Goal: Task Accomplishment & Management: Manage account settings

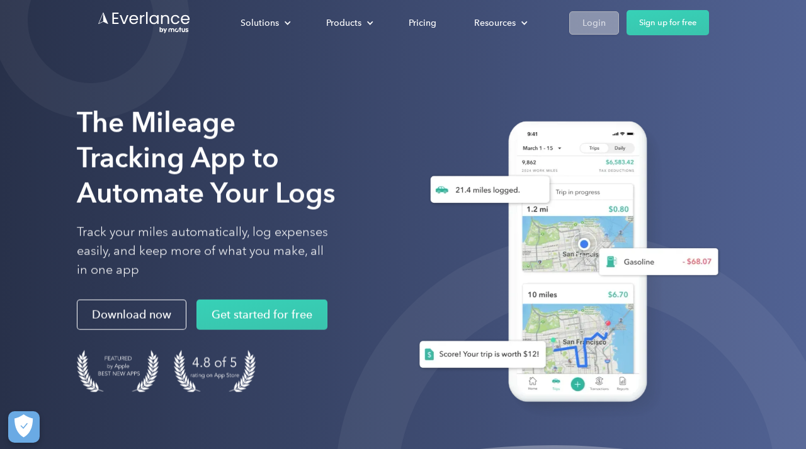
click at [586, 31] on link "Login" at bounding box center [594, 22] width 50 height 23
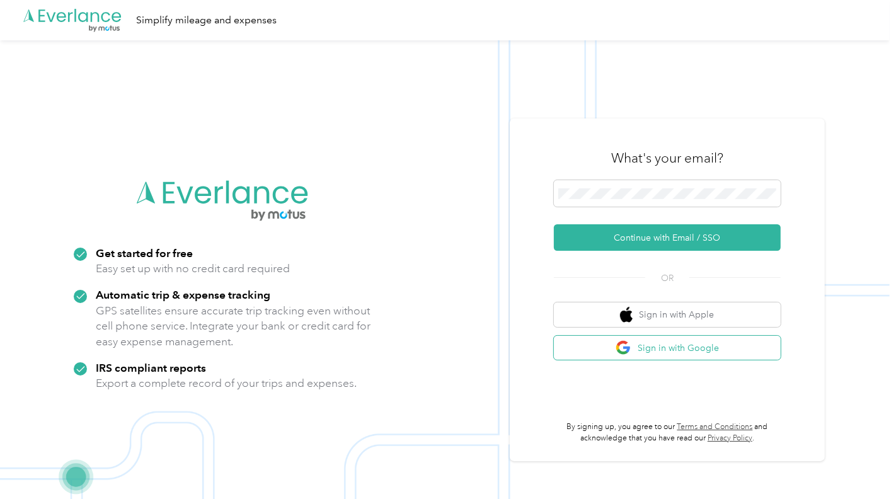
click at [631, 342] on img "button" at bounding box center [623, 348] width 16 height 16
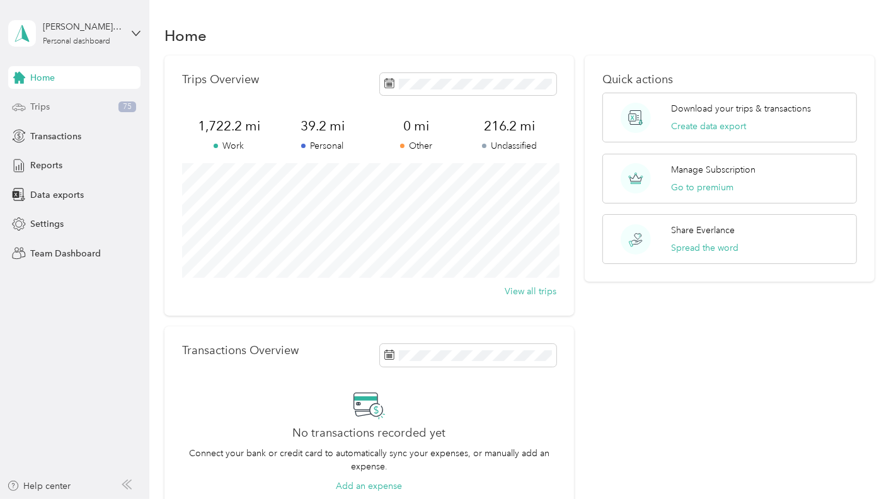
click at [33, 110] on span "Trips" at bounding box center [40, 106] width 20 height 13
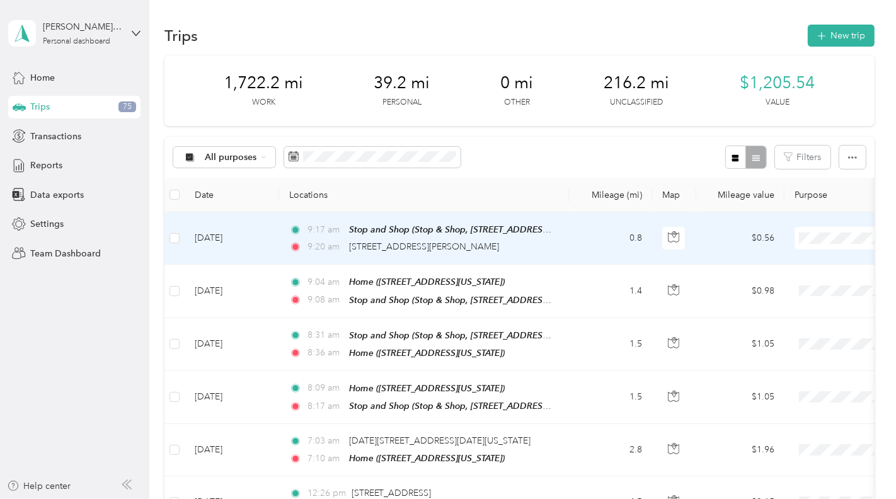
click at [809, 230] on span at bounding box center [872, 238] width 156 height 23
click at [801, 254] on span "Work" at bounding box center [829, 259] width 117 height 13
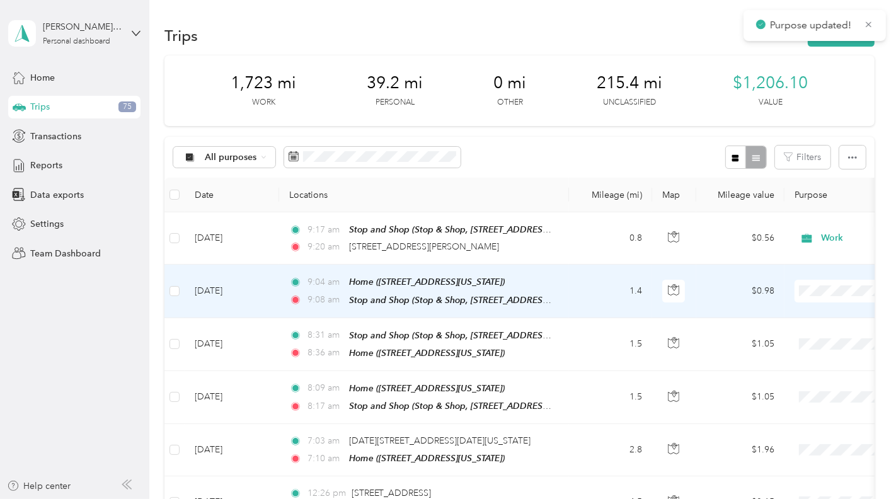
click at [818, 306] on span "Work" at bounding box center [829, 312] width 117 height 13
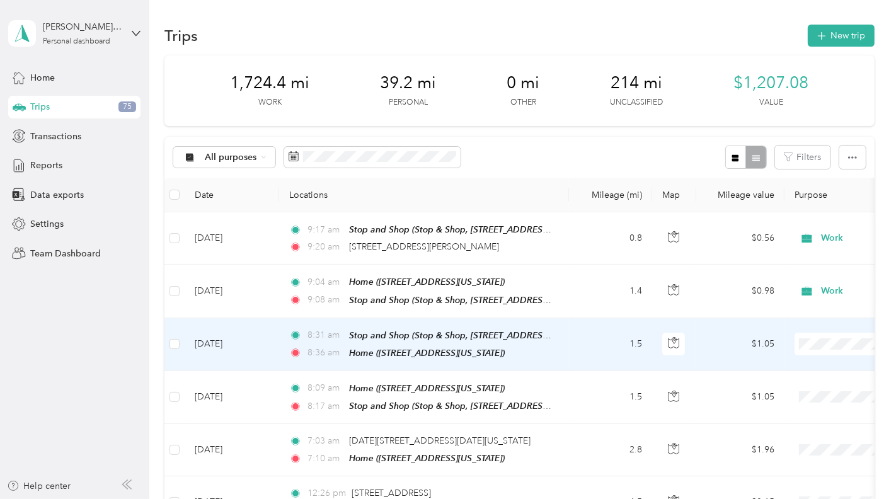
click at [792, 168] on li "Work" at bounding box center [818, 159] width 156 height 22
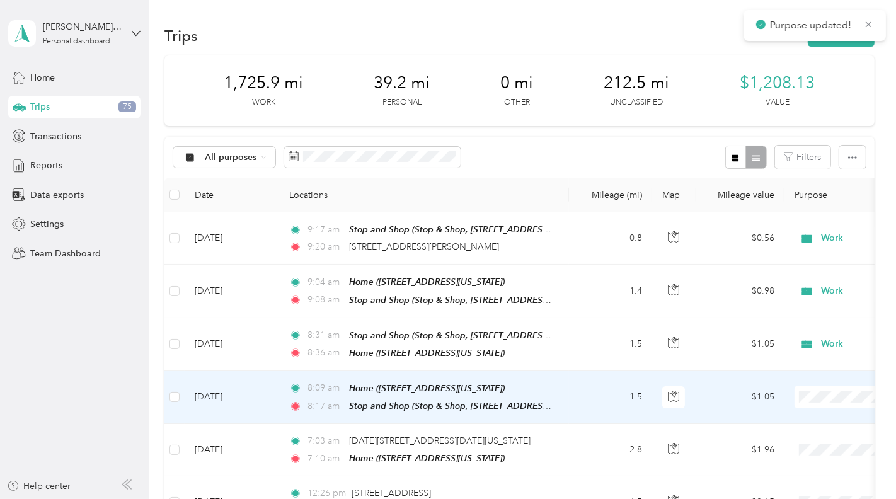
click at [827, 397] on span at bounding box center [872, 397] width 156 height 23
click at [787, 209] on span "Work" at bounding box center [829, 213] width 117 height 13
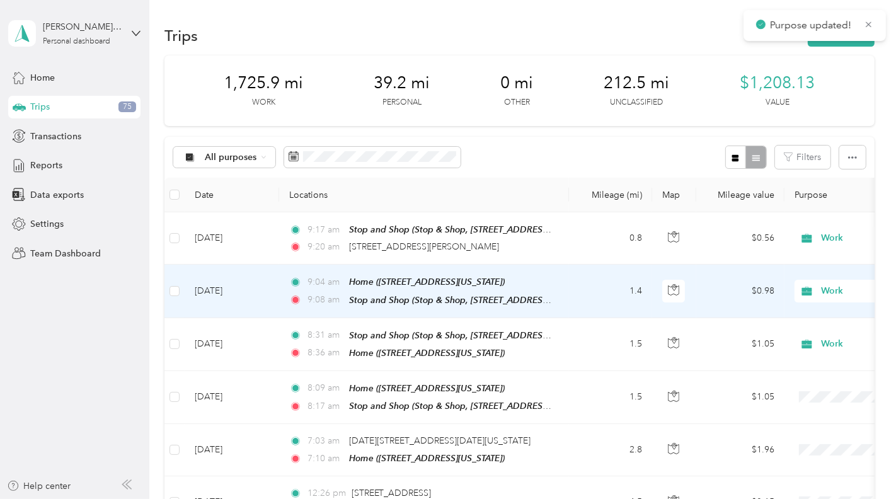
scroll to position [99, 0]
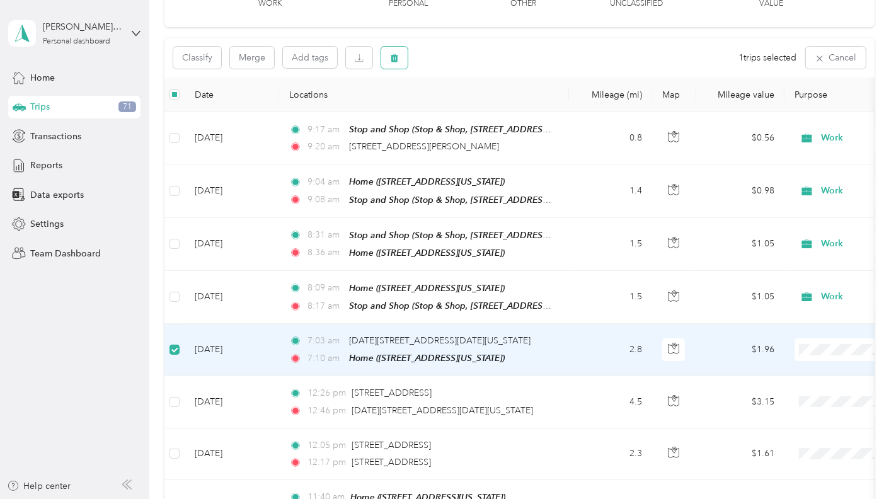
click at [387, 58] on button "button" at bounding box center [394, 58] width 26 height 22
click at [477, 105] on button "Yes" at bounding box center [488, 110] width 25 height 20
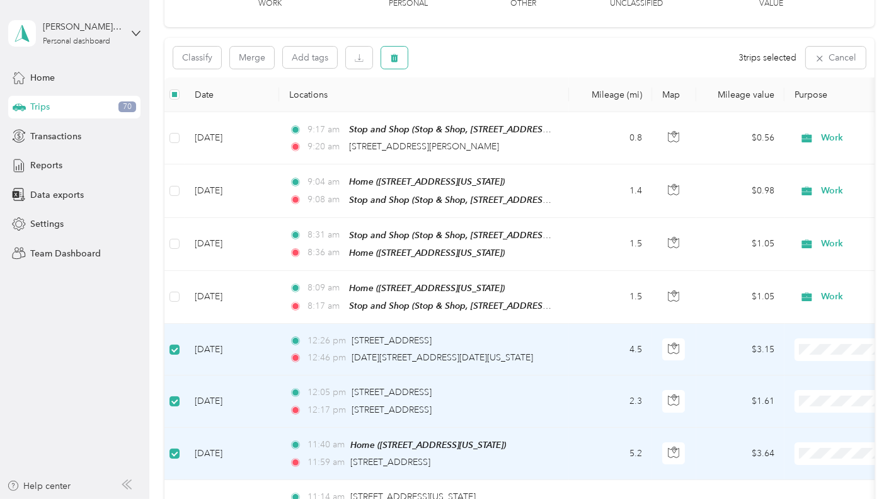
click at [401, 57] on button "button" at bounding box center [394, 58] width 26 height 22
click at [486, 105] on button "Yes" at bounding box center [488, 110] width 25 height 20
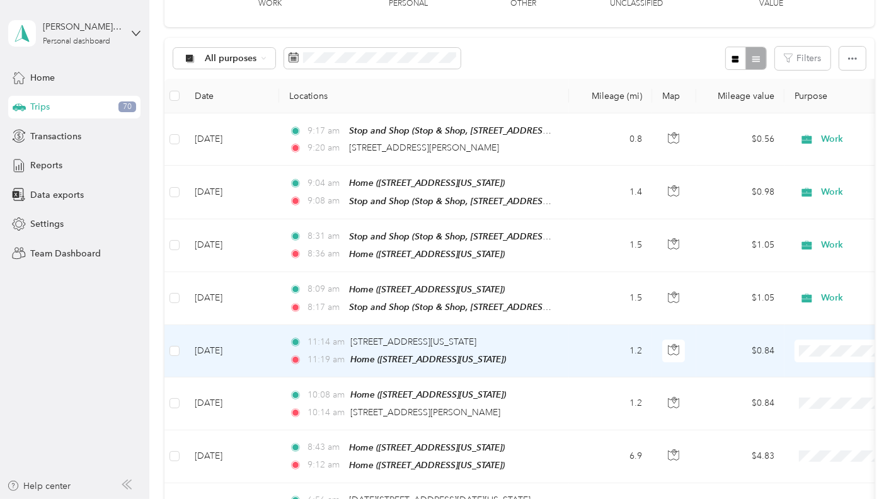
click at [752, 171] on li "Work" at bounding box center [818, 166] width 156 height 22
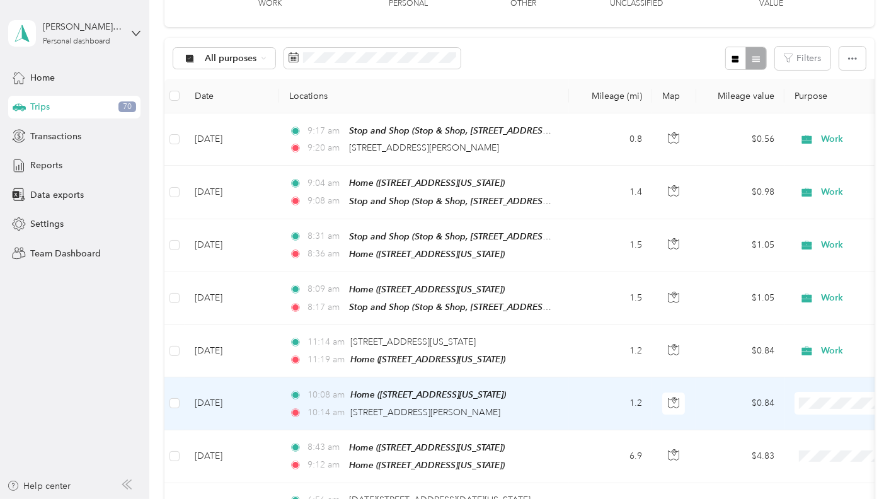
click at [813, 226] on ol "Work Personal Home Services Other Charity Medical Moving Commute" at bounding box center [818, 294] width 156 height 176
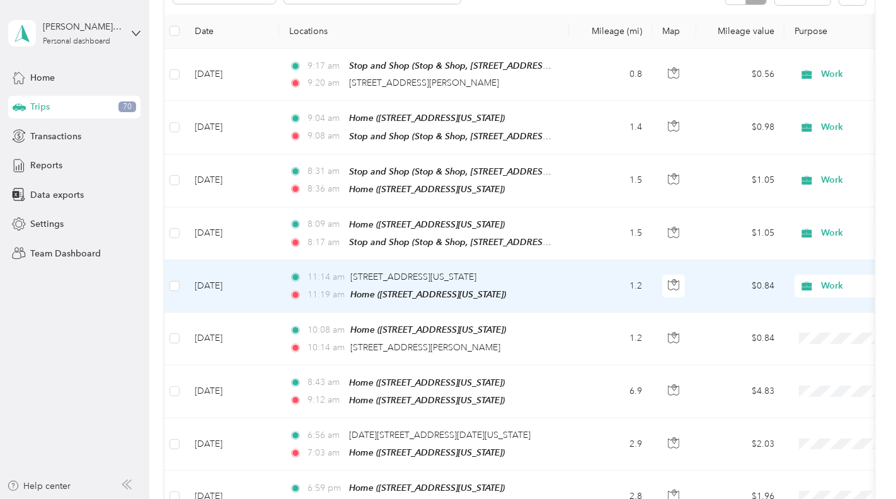
scroll to position [173, 0]
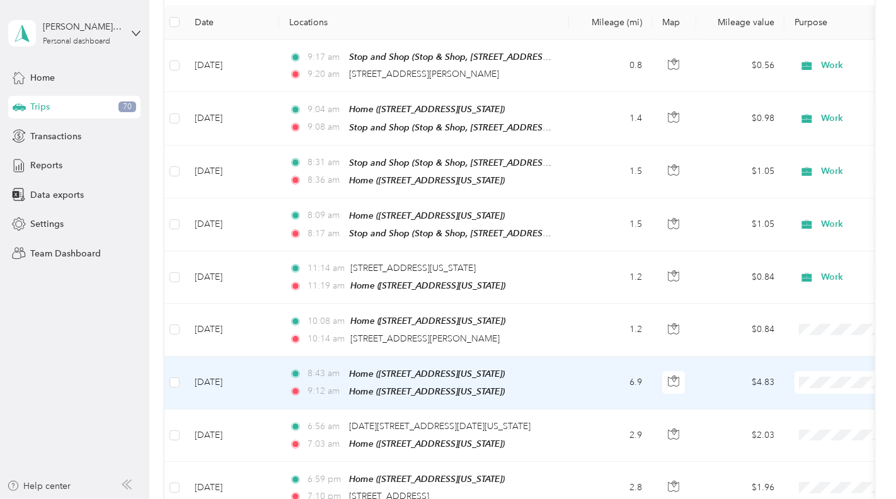
click at [786, 201] on li "Work" at bounding box center [818, 195] width 156 height 22
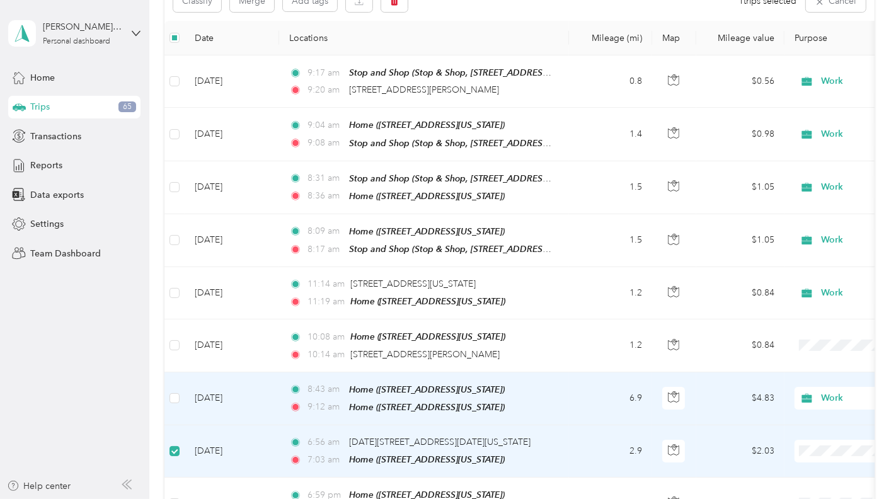
scroll to position [0, 0]
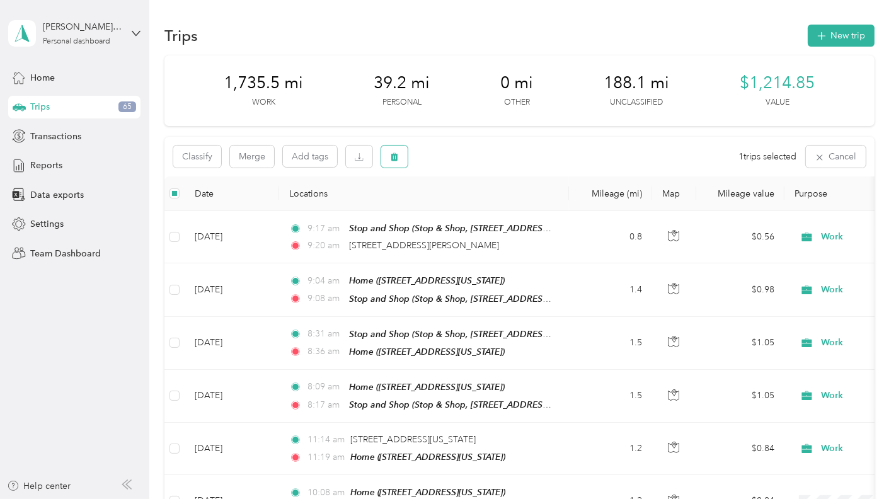
click at [395, 160] on icon "button" at bounding box center [395, 157] width 8 height 8
click at [481, 210] on button "Yes" at bounding box center [488, 209] width 25 height 20
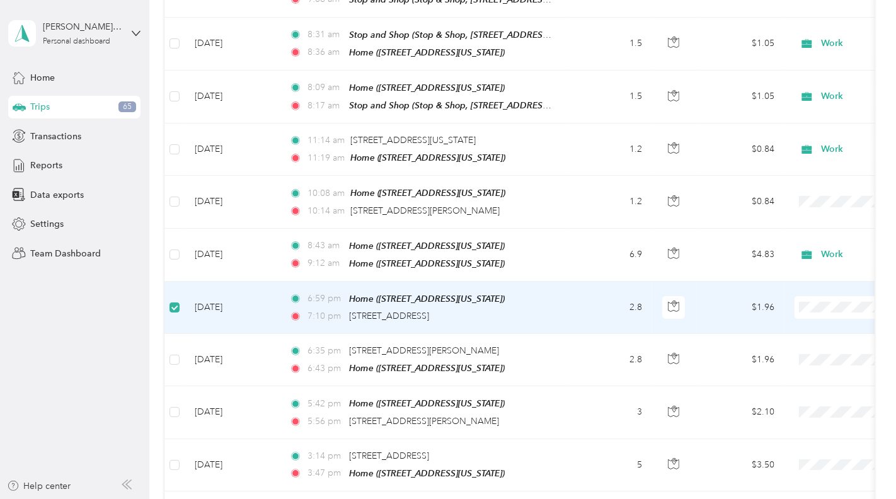
scroll to position [133, 0]
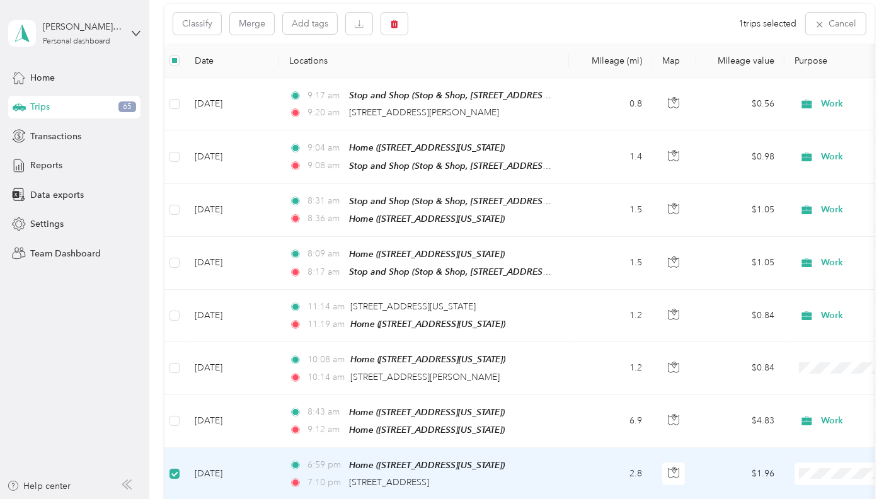
click at [408, 28] on div "Classify Merge Add tags 1 trips selected Cancel" at bounding box center [518, 24] width 709 height 40
click at [404, 28] on button "button" at bounding box center [394, 24] width 26 height 22
click at [493, 81] on button "Yes" at bounding box center [488, 76] width 25 height 20
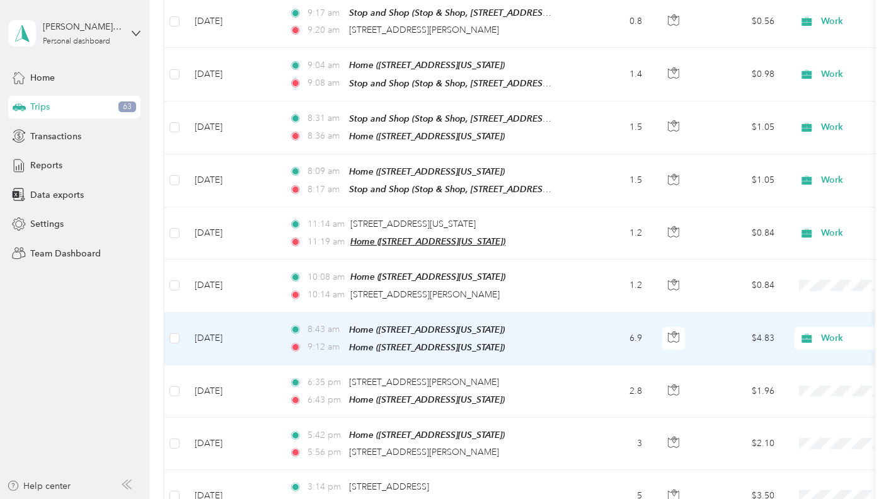
scroll to position [222, 0]
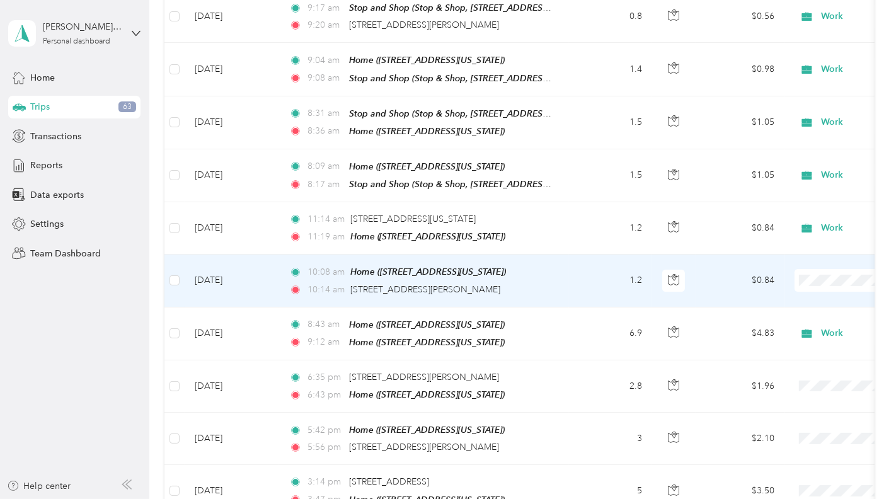
click at [820, 288] on li "Work" at bounding box center [818, 296] width 156 height 22
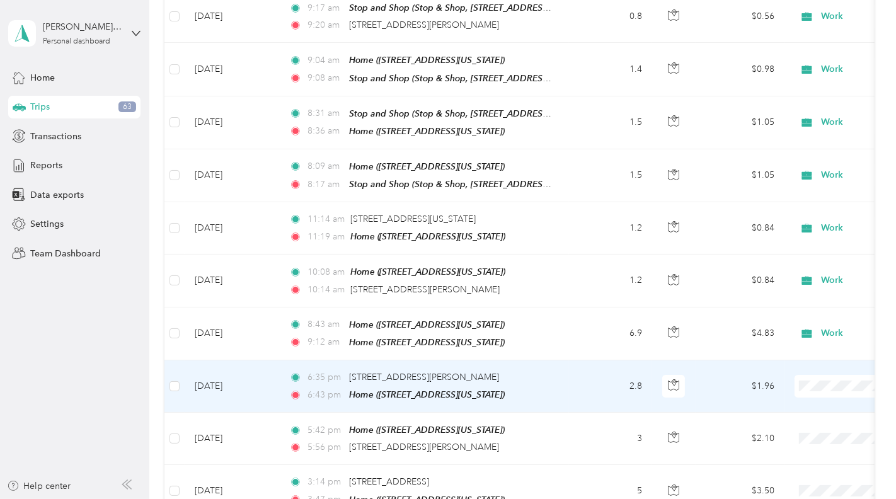
click at [819, 208] on ol "Work Personal Home Services Other Charity Medical Moving Commute" at bounding box center [818, 275] width 156 height 176
click at [793, 203] on li "Work" at bounding box center [818, 198] width 156 height 22
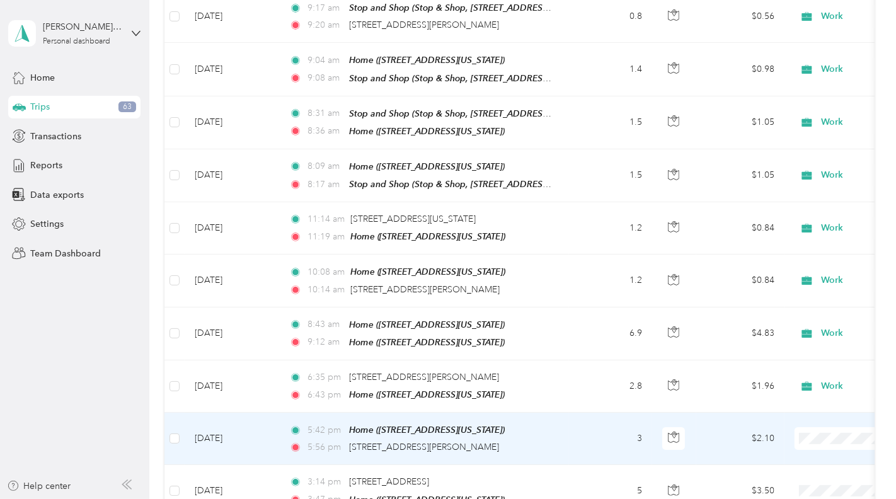
click at [815, 427] on span at bounding box center [872, 438] width 156 height 23
click at [787, 254] on li "Work" at bounding box center [818, 249] width 156 height 22
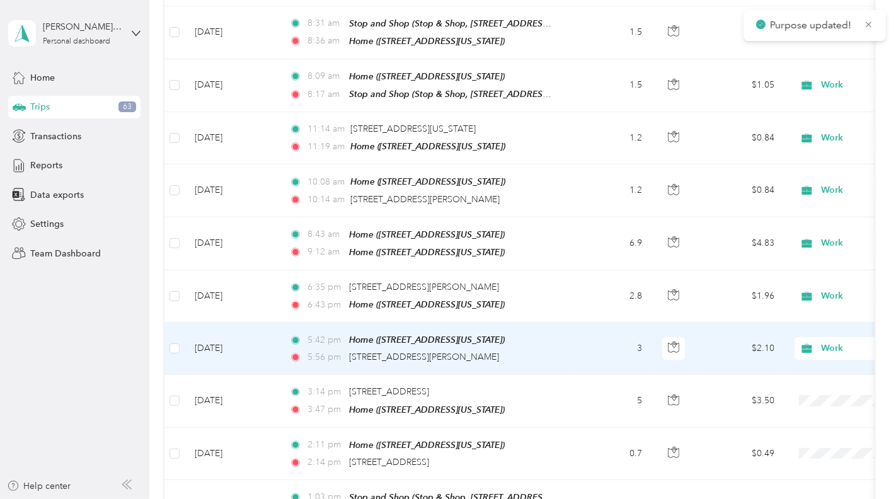
scroll to position [320, 0]
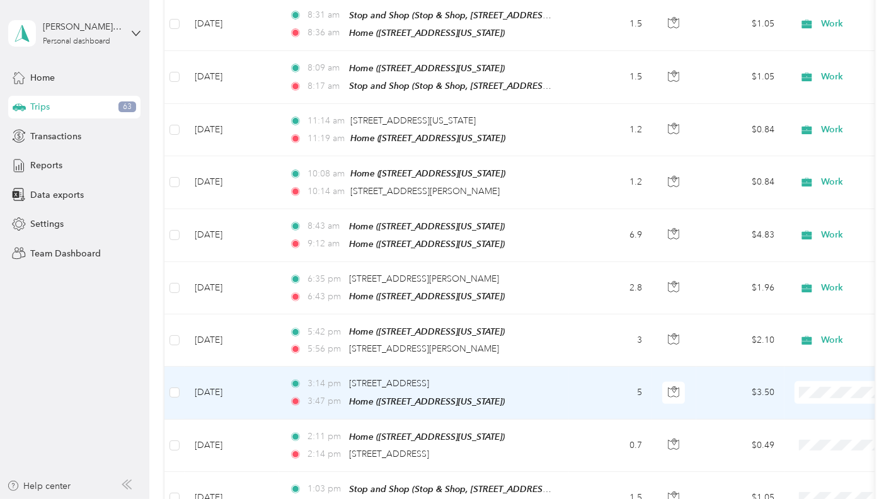
click at [786, 202] on span "Work" at bounding box center [829, 201] width 117 height 13
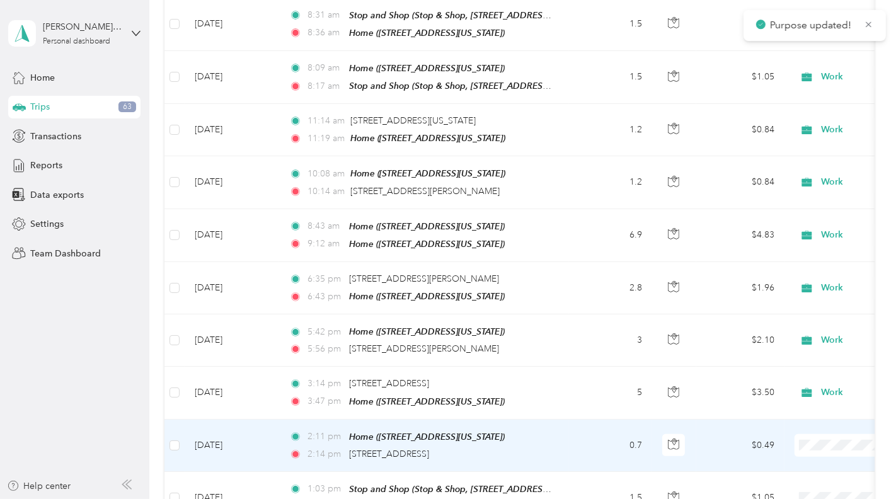
click at [804, 245] on li "Work" at bounding box center [818, 254] width 156 height 22
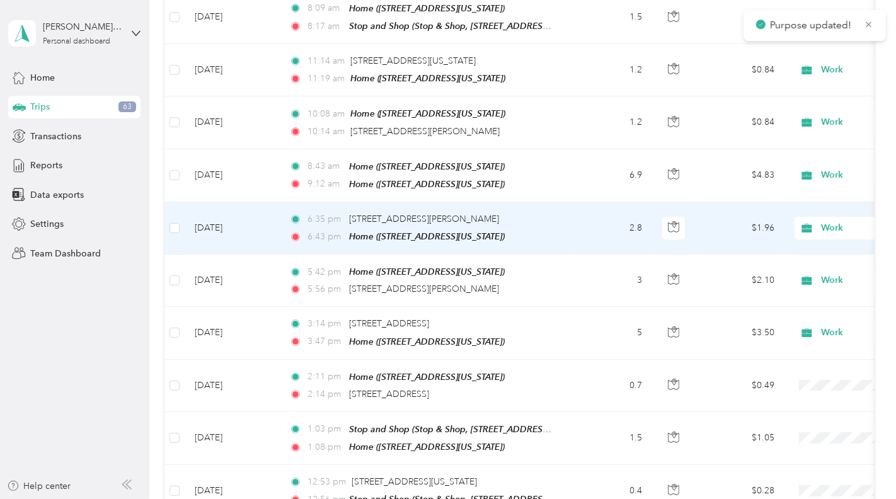
scroll to position [384, 0]
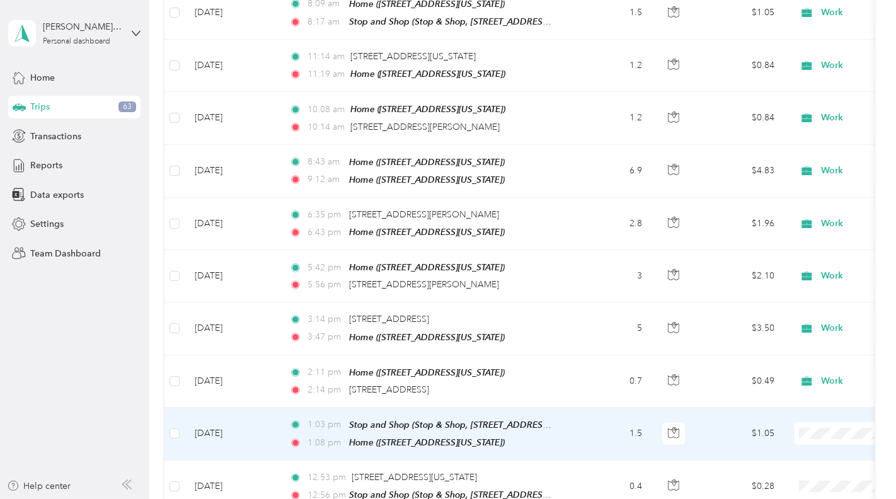
click at [789, 249] on li "Work" at bounding box center [818, 242] width 156 height 22
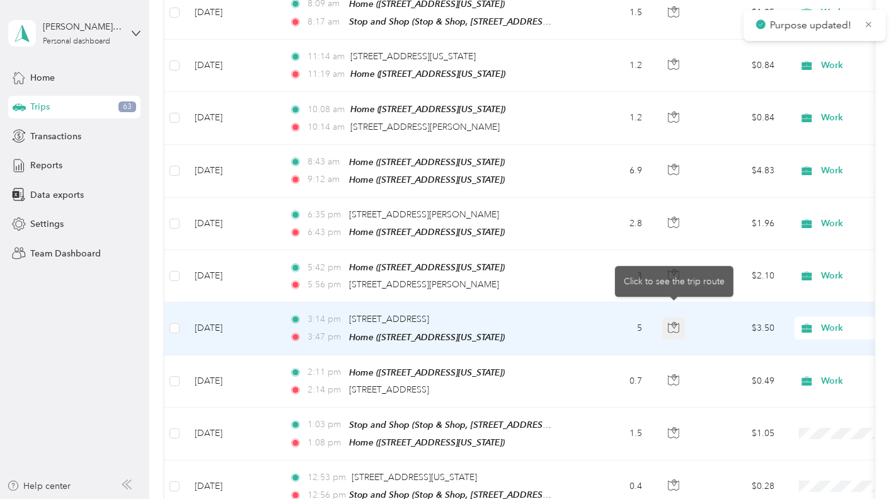
scroll to position [451, 0]
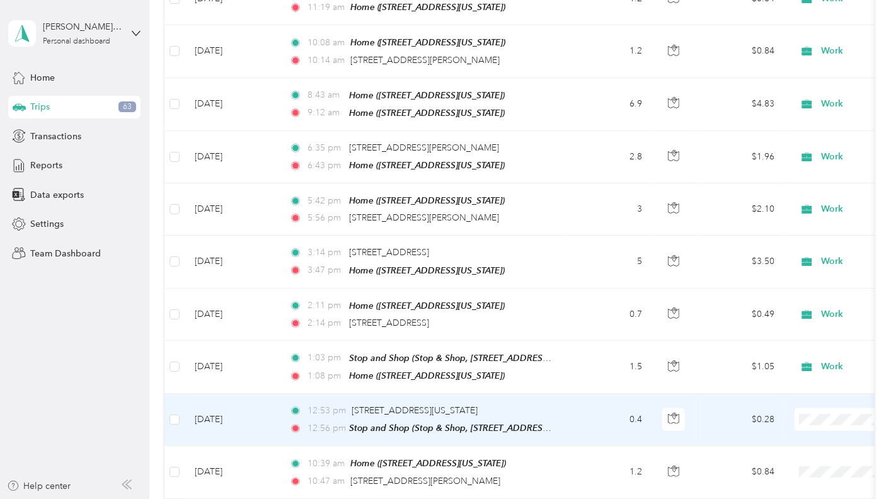
click at [784, 218] on li "Work" at bounding box center [818, 226] width 156 height 22
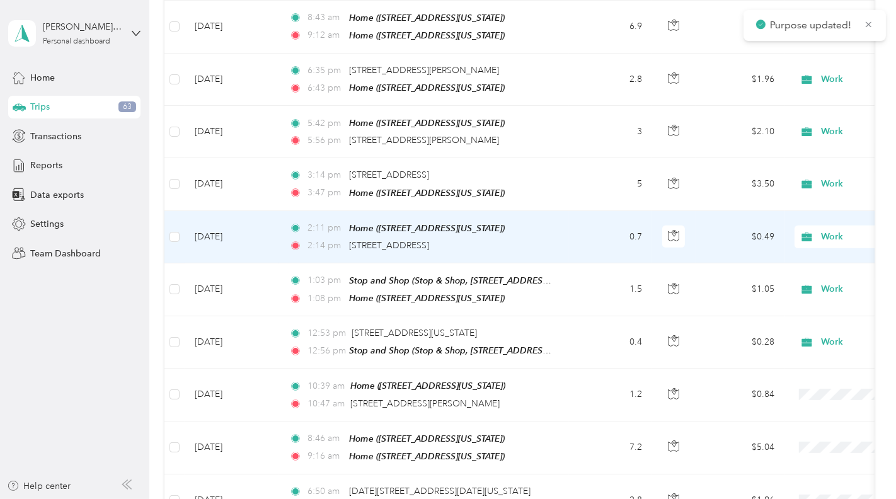
scroll to position [535, 0]
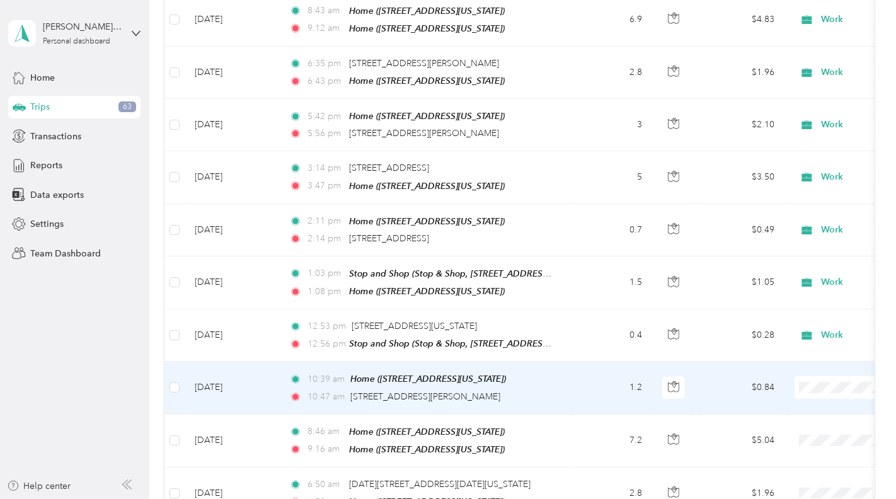
click at [804, 194] on span "Work" at bounding box center [829, 193] width 117 height 13
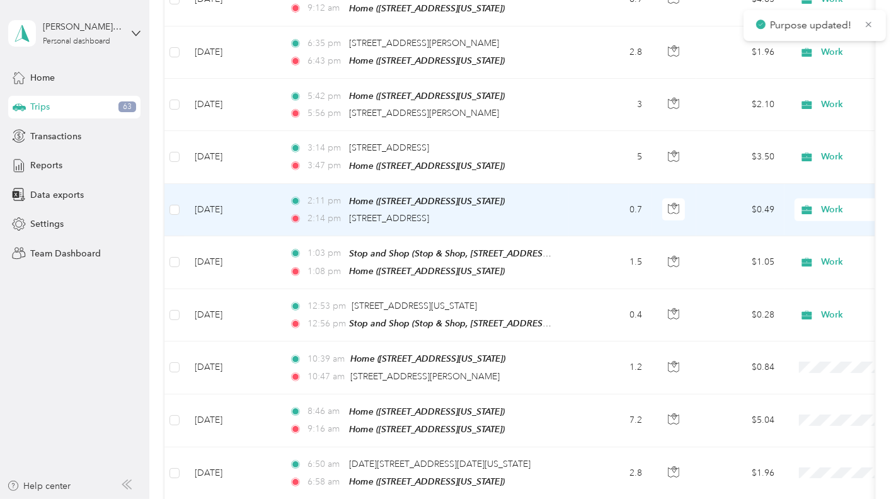
scroll to position [569, 0]
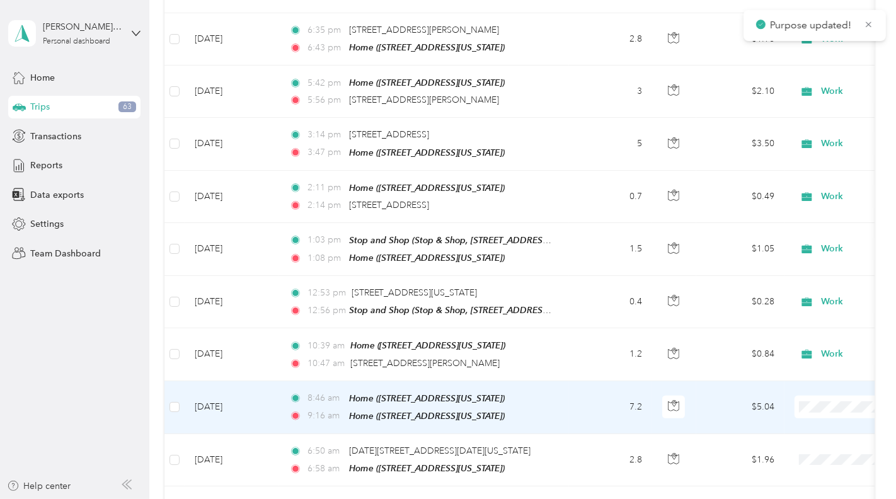
click at [827, 396] on span at bounding box center [872, 407] width 156 height 23
click at [786, 217] on li "Work" at bounding box center [818, 211] width 156 height 22
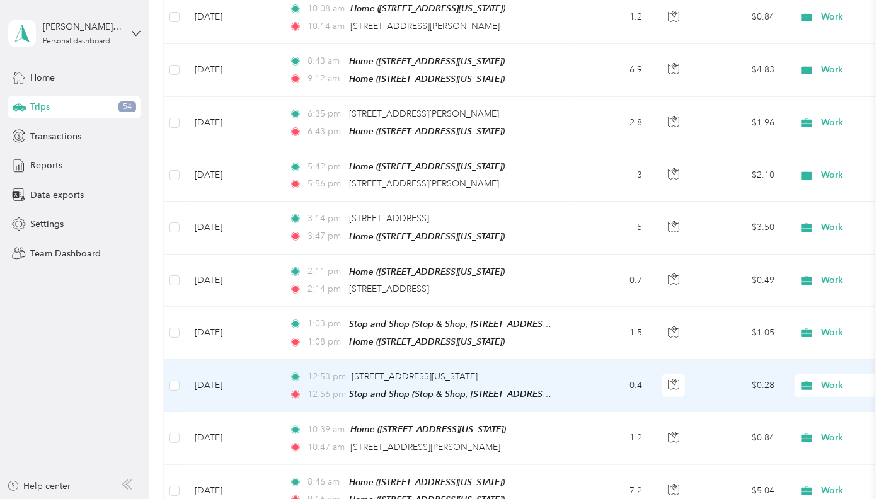
scroll to position [85, 0]
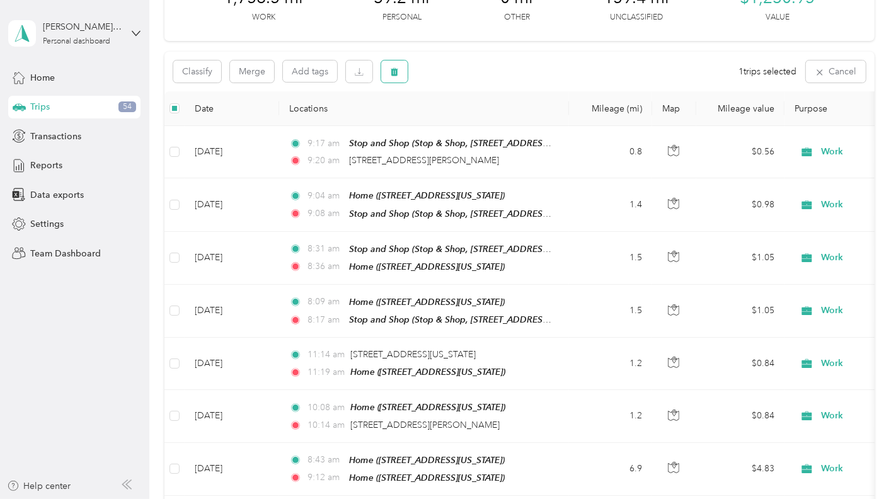
click at [392, 77] on button "button" at bounding box center [394, 71] width 26 height 22
click at [479, 117] on button "Yes" at bounding box center [488, 123] width 25 height 20
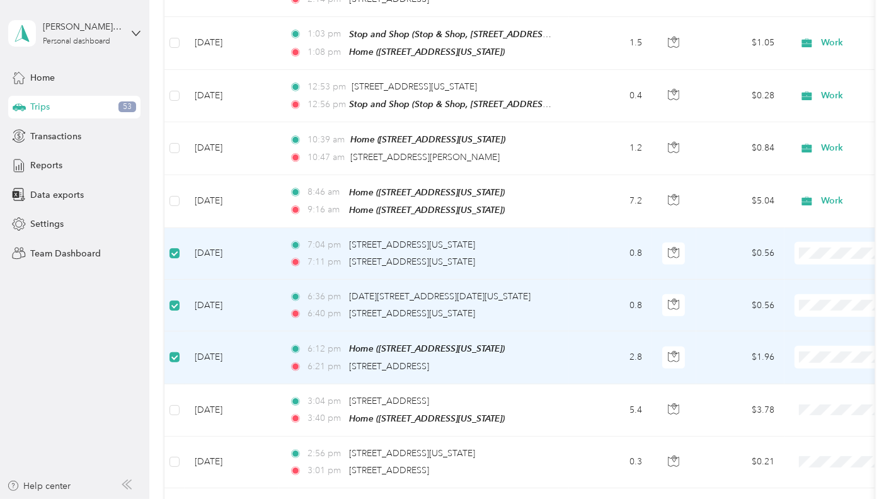
scroll to position [79, 0]
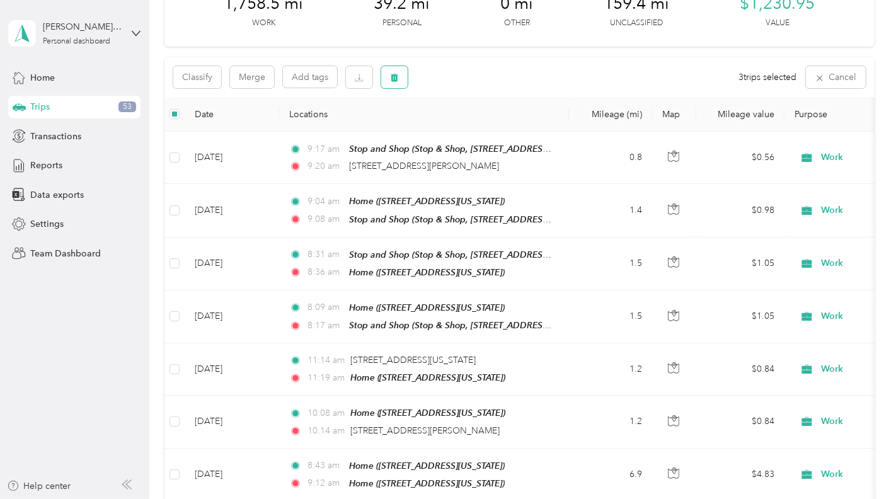
click at [386, 84] on button "button" at bounding box center [394, 77] width 26 height 22
click at [477, 129] on button "Yes" at bounding box center [488, 129] width 25 height 20
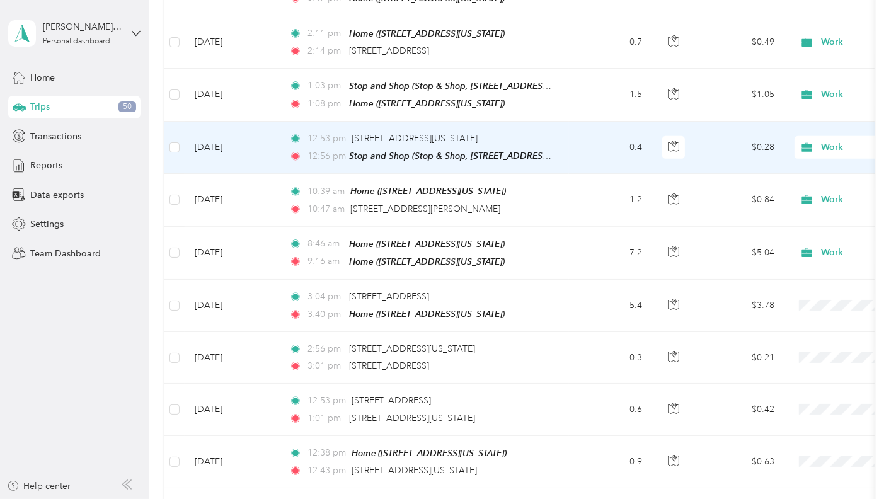
scroll to position [731, 0]
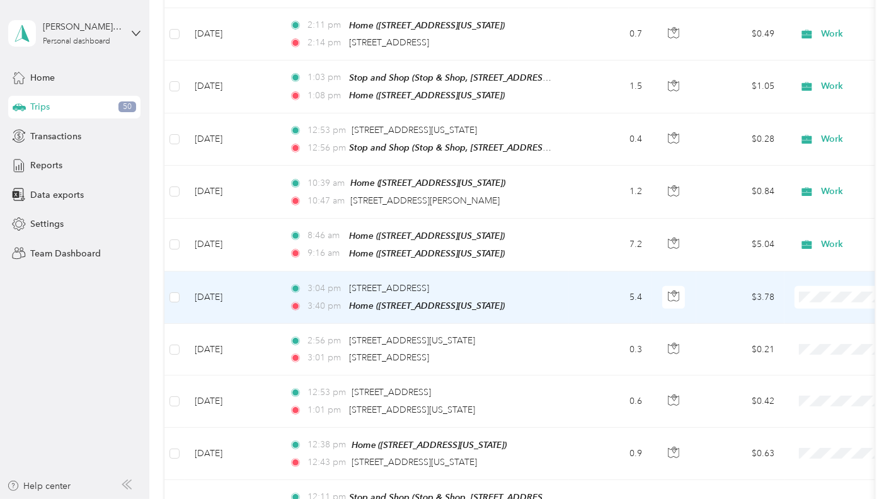
click at [811, 300] on span "Work" at bounding box center [829, 301] width 117 height 13
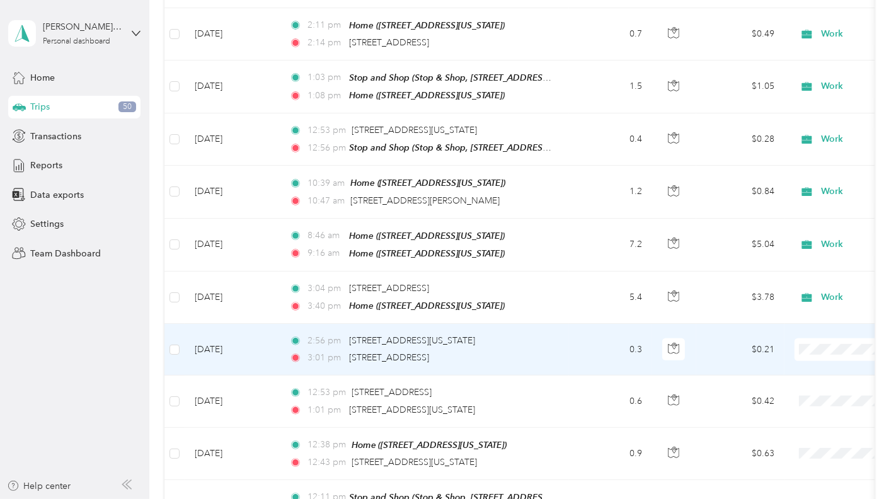
click at [755, 157] on li "Work" at bounding box center [818, 152] width 156 height 22
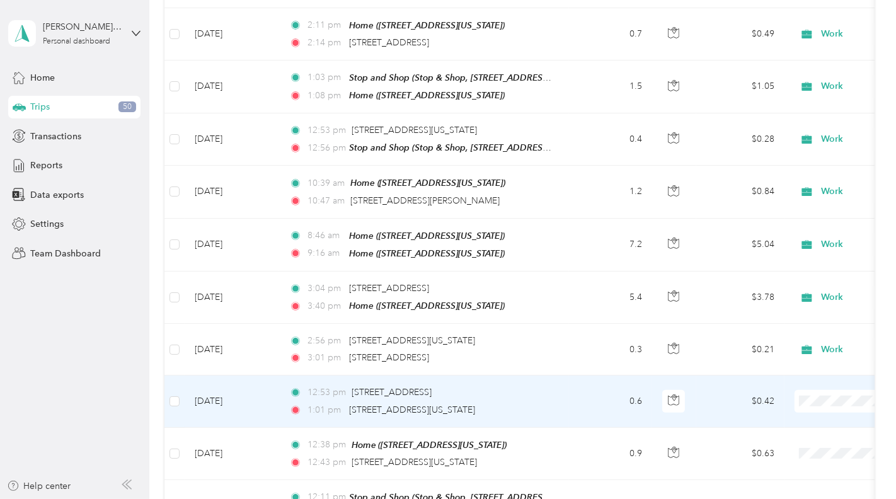
click at [813, 207] on li "Work" at bounding box center [818, 204] width 156 height 22
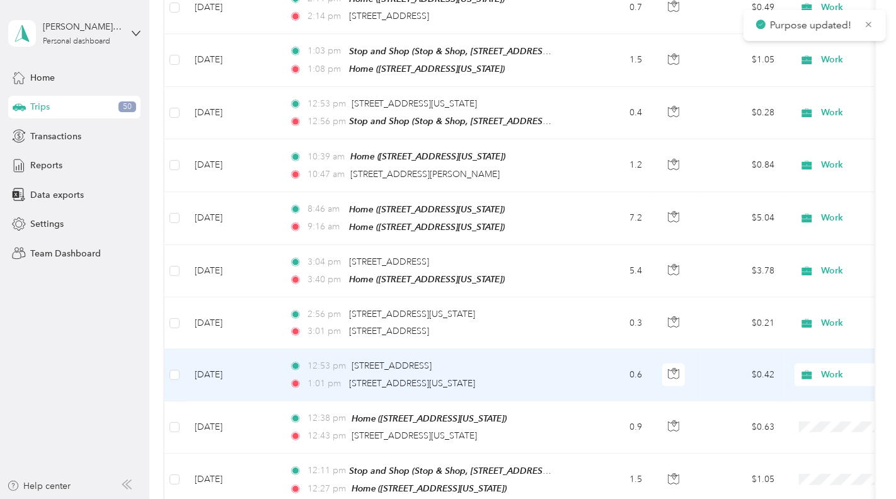
scroll to position [763, 0]
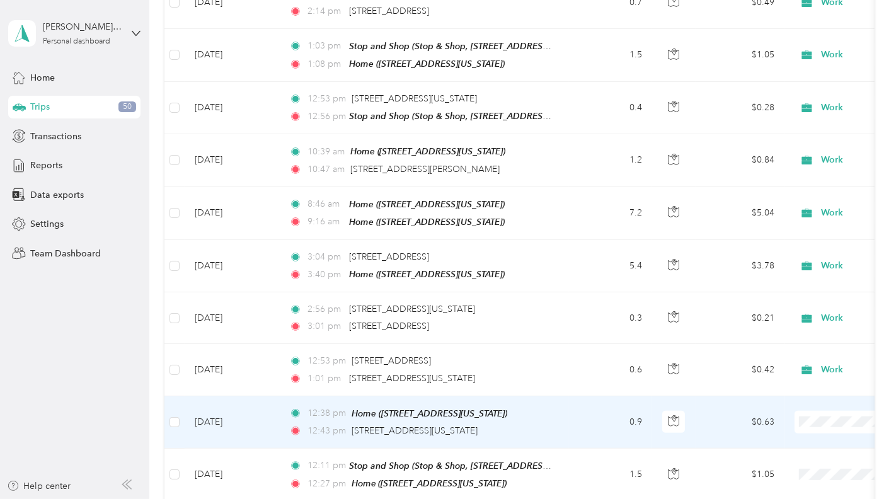
click at [838, 411] on span at bounding box center [872, 422] width 156 height 23
click at [787, 231] on li "Work" at bounding box center [818, 223] width 156 height 22
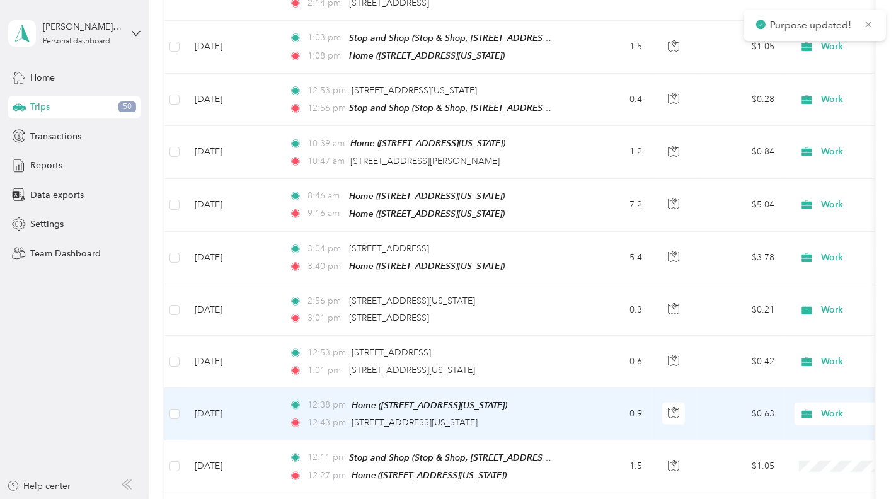
scroll to position [814, 0]
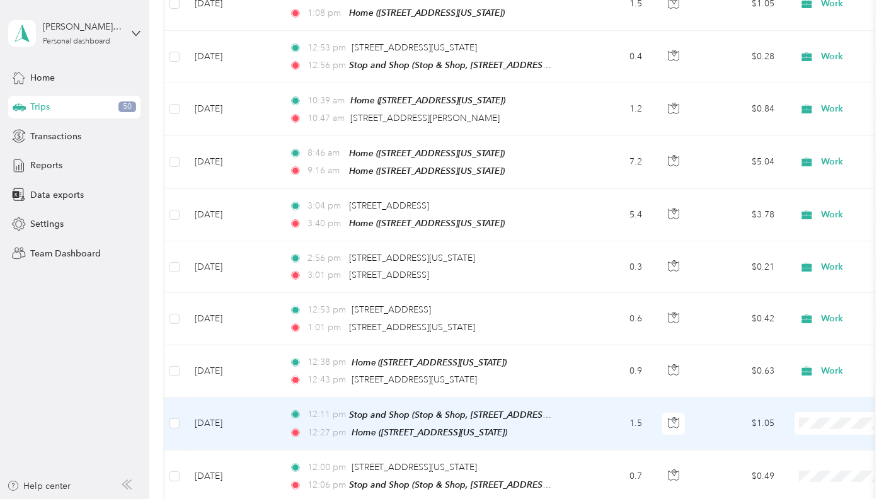
click at [802, 231] on li "Work" at bounding box center [818, 224] width 156 height 22
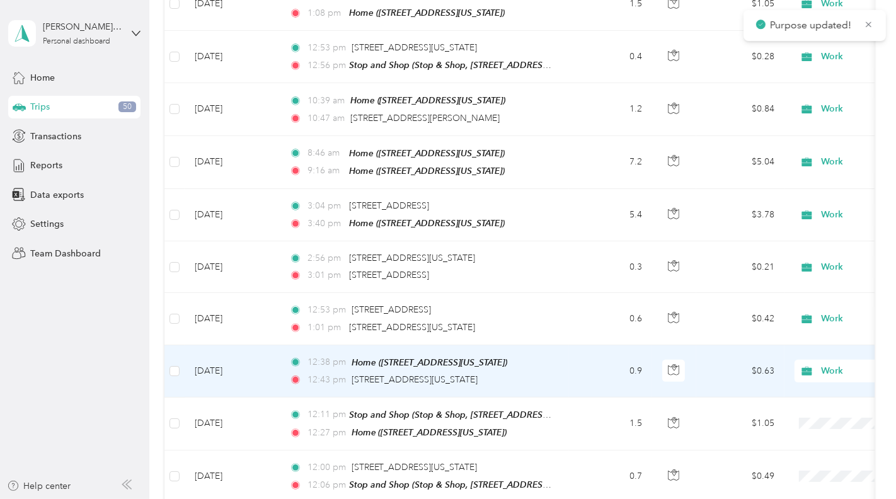
scroll to position [910, 0]
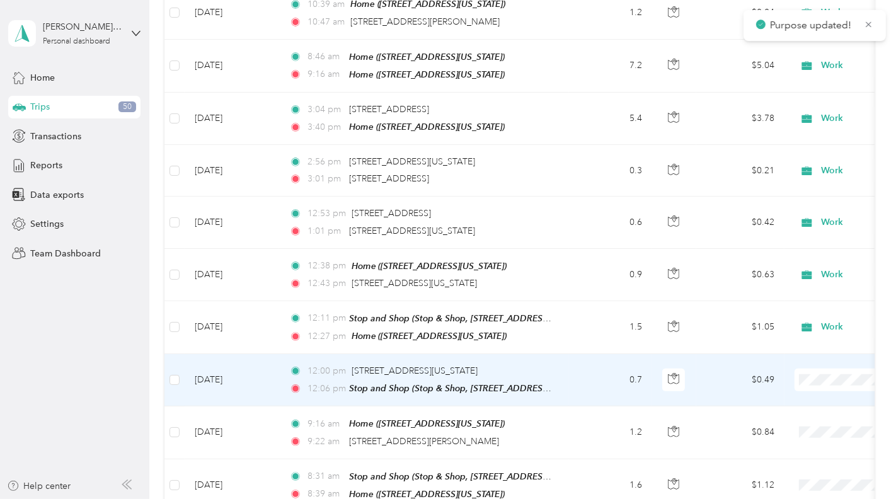
click at [803, 188] on ol "Work Personal Home Services Other Charity Medical Moving Commute" at bounding box center [818, 256] width 156 height 176
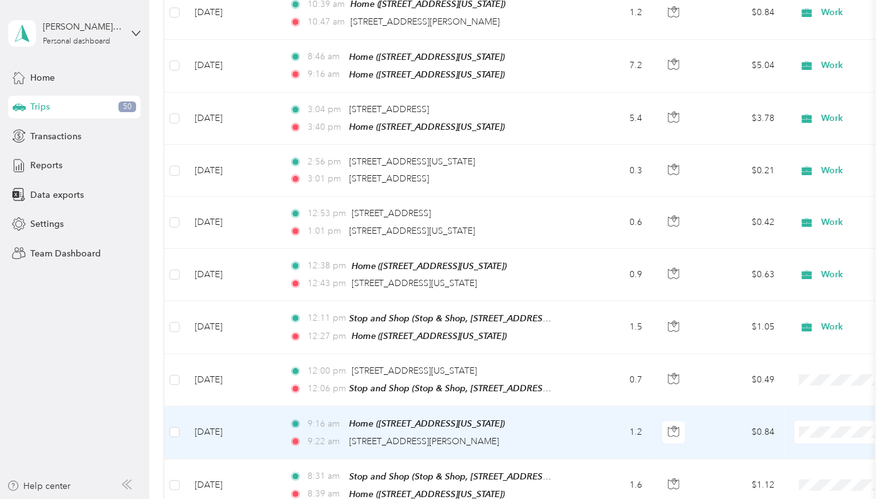
click at [794, 232] on span "Work" at bounding box center [829, 230] width 117 height 13
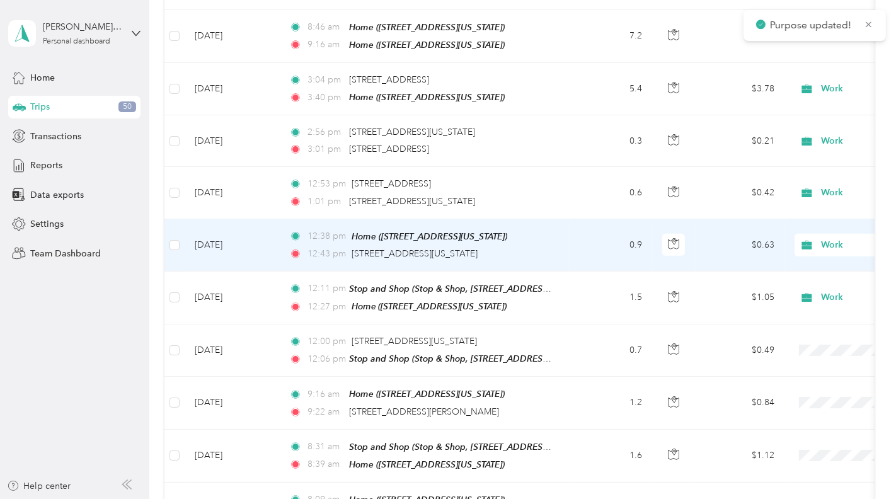
scroll to position [1000, 0]
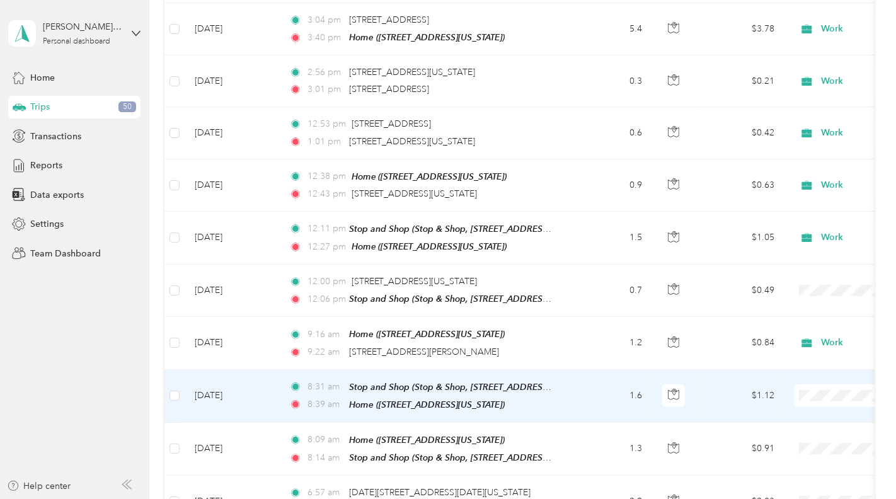
click at [804, 198] on li "Work" at bounding box center [818, 191] width 156 height 22
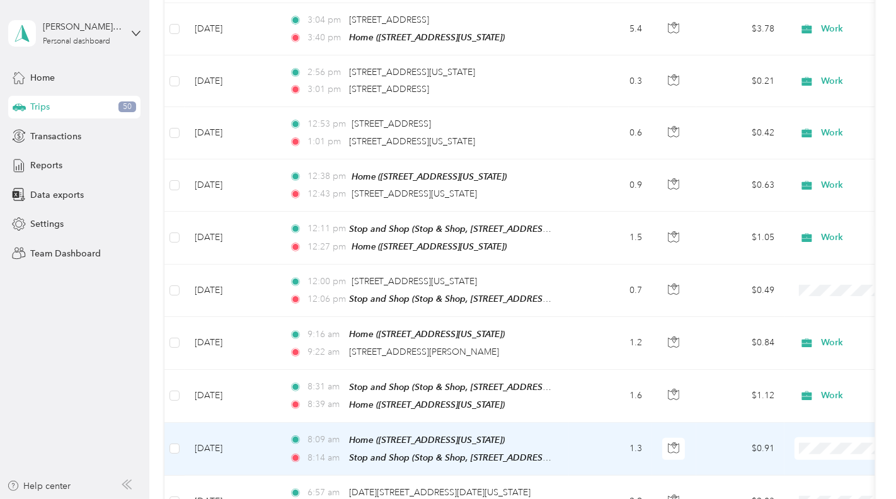
click at [799, 246] on span "Work" at bounding box center [829, 243] width 117 height 13
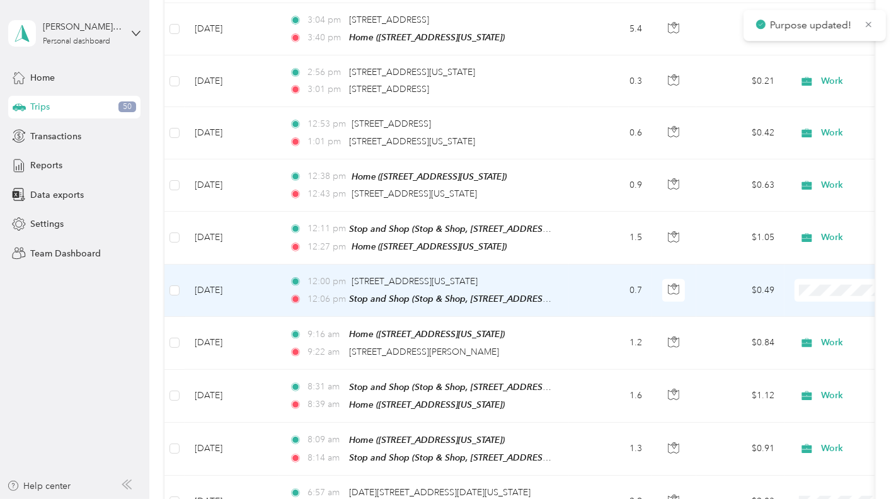
click at [797, 289] on span "Work" at bounding box center [829, 290] width 117 height 13
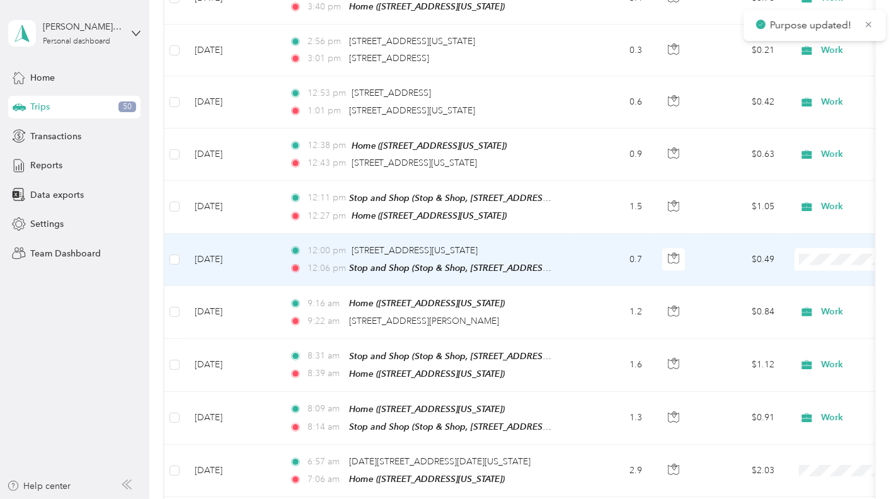
scroll to position [1073, 0]
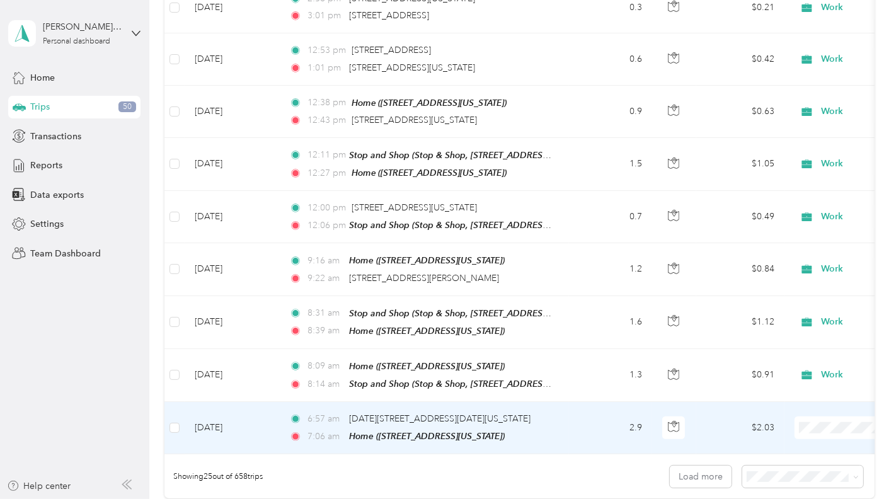
click at [181, 403] on td at bounding box center [174, 428] width 20 height 52
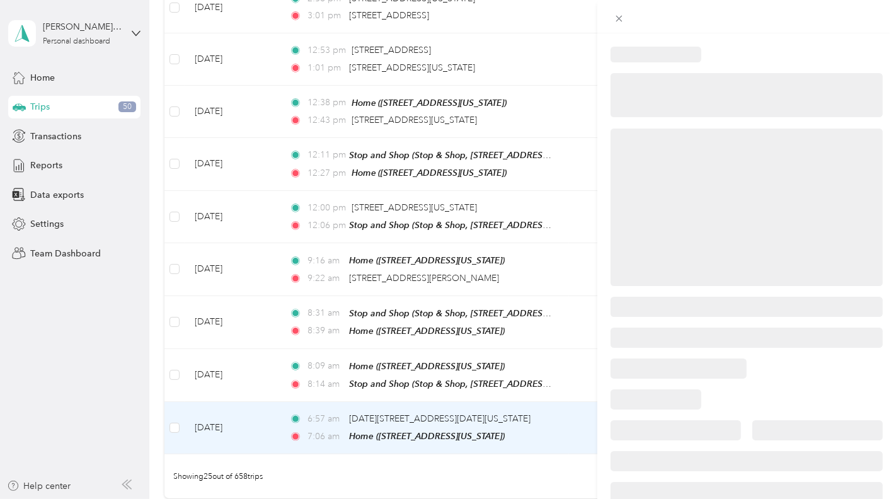
click at [178, 402] on div at bounding box center [448, 249] width 896 height 499
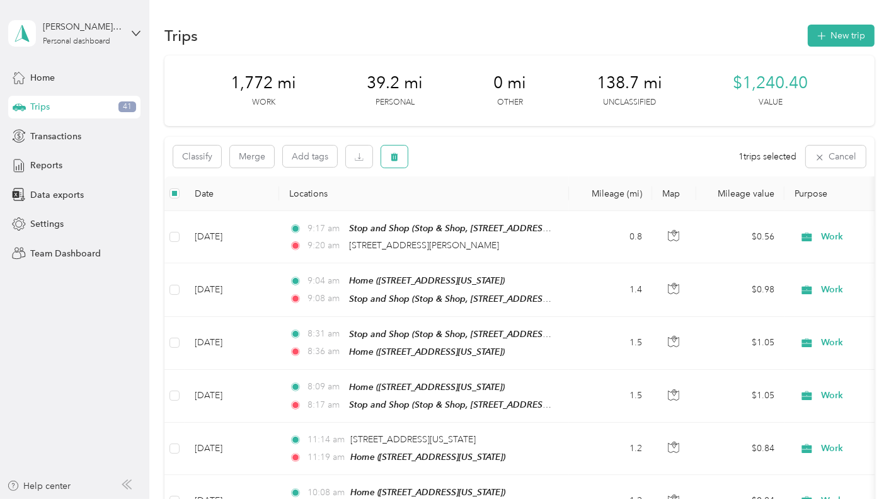
click at [399, 164] on button "button" at bounding box center [394, 157] width 26 height 22
click at [480, 214] on button "Yes" at bounding box center [488, 209] width 25 height 20
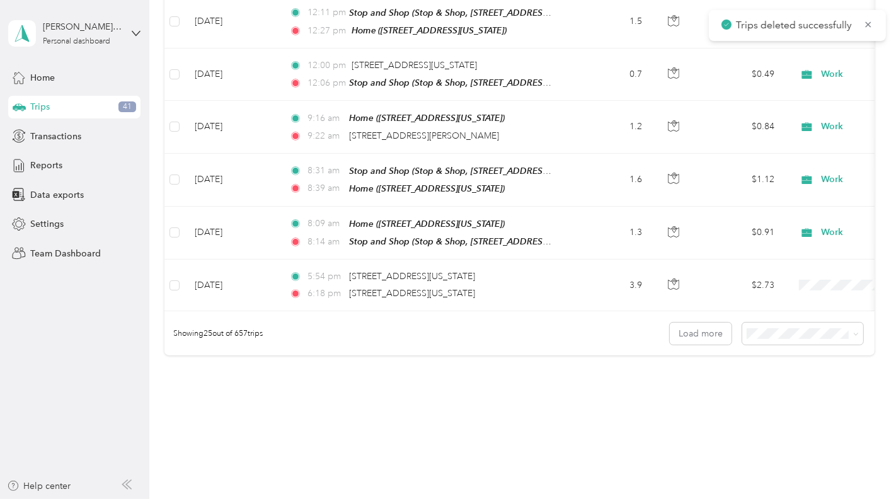
scroll to position [1218, 0]
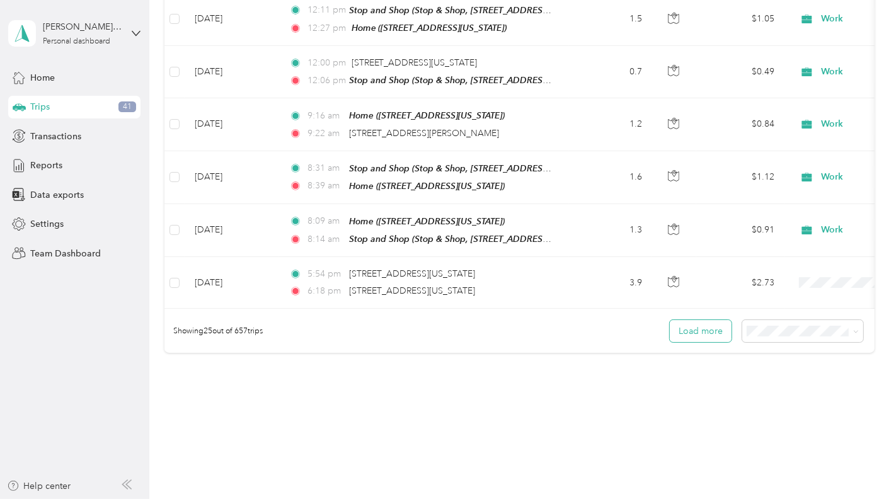
click at [706, 320] on button "Load more" at bounding box center [701, 331] width 62 height 22
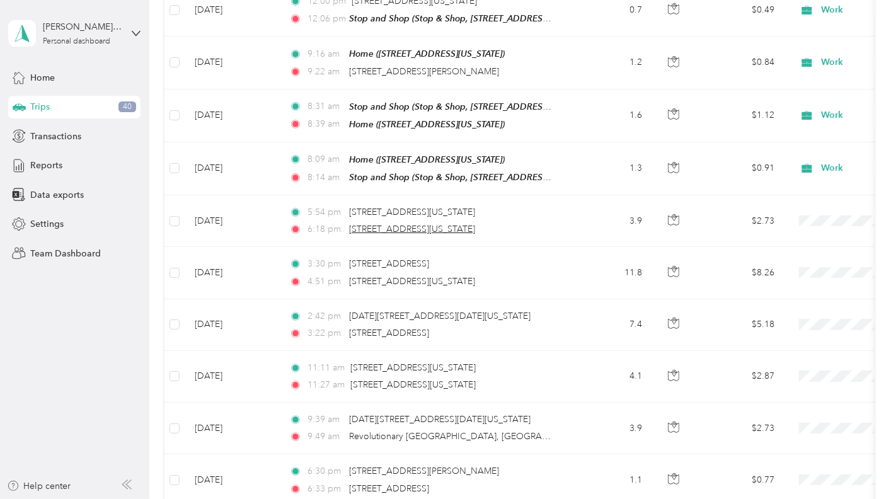
scroll to position [1148, 0]
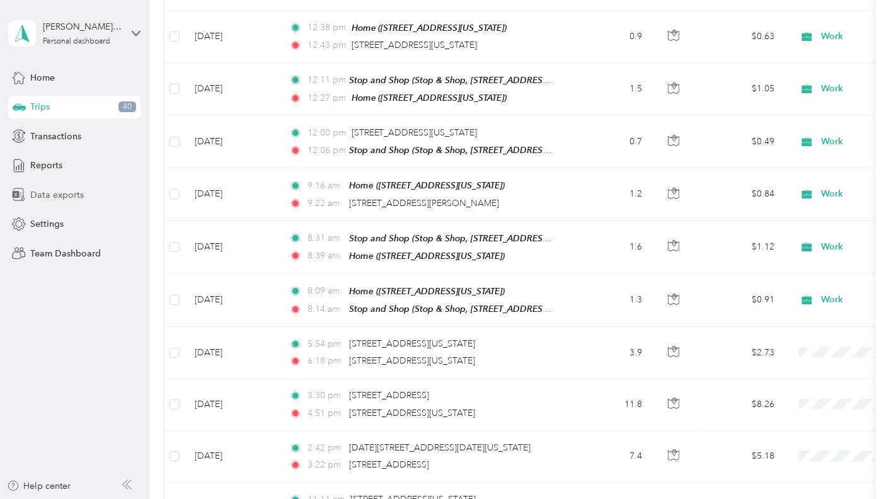
click at [52, 188] on span "Data exports" at bounding box center [57, 194] width 54 height 13
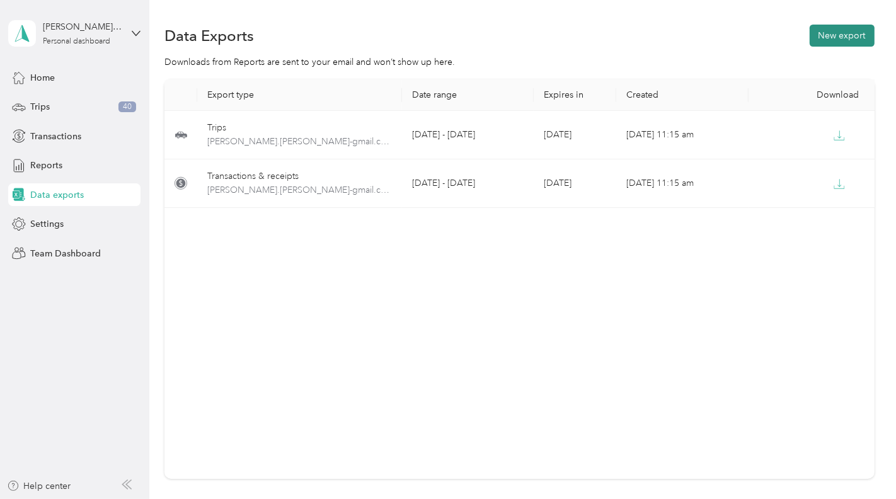
click at [828, 41] on button "New export" at bounding box center [841, 36] width 65 height 22
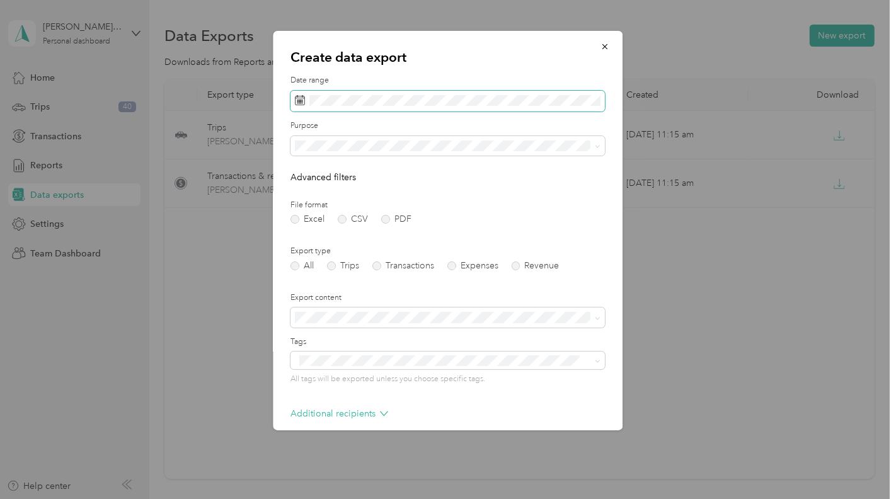
click at [378, 93] on div "Date range" at bounding box center [448, 93] width 314 height 37
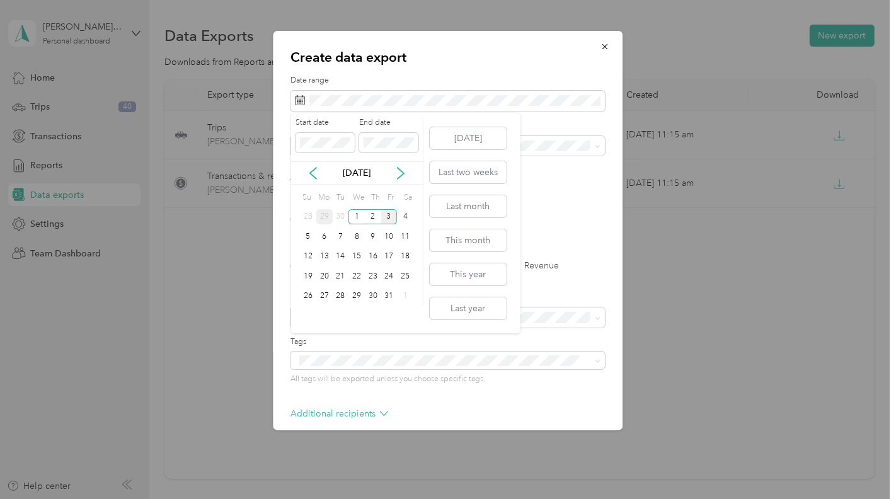
click at [317, 218] on div "29" at bounding box center [324, 217] width 16 height 16
click at [346, 322] on div "Start date End date [DATE] Su Mo Tu We Th Fr Sa 31 1 2 3 4 5 6 7 8 9 10 11 12 1…" at bounding box center [357, 223] width 132 height 220
click at [391, 293] on div "3" at bounding box center [389, 297] width 16 height 16
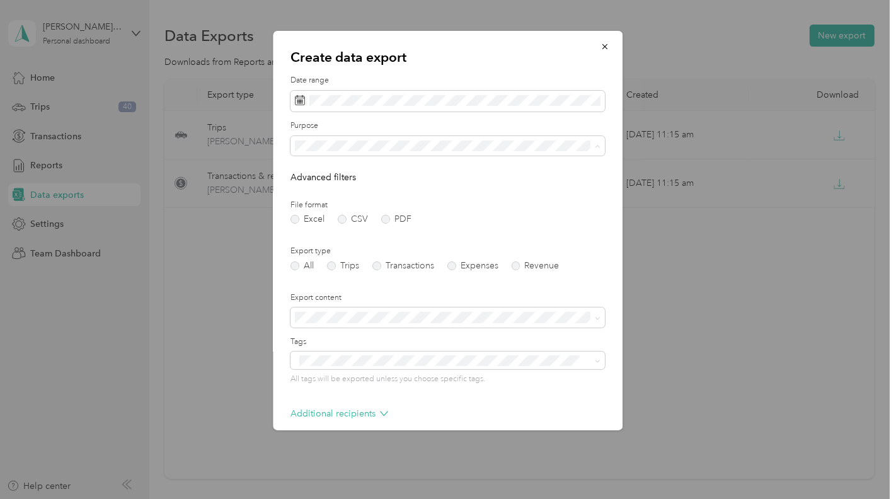
click at [339, 198] on li "Work" at bounding box center [448, 190] width 314 height 22
click at [334, 265] on label "Trips" at bounding box center [343, 265] width 32 height 9
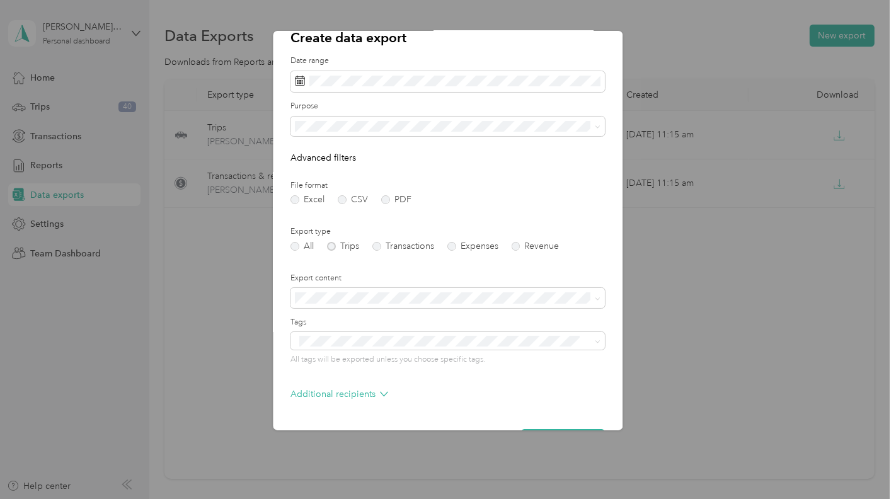
scroll to position [58, 0]
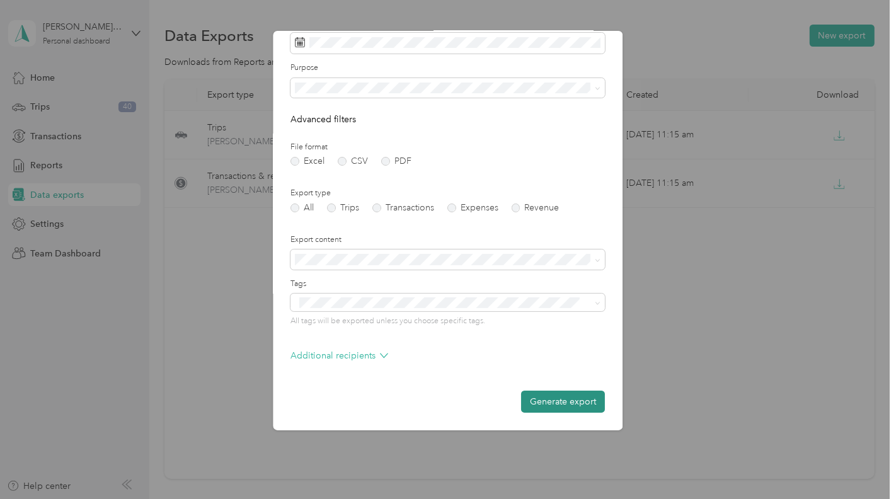
click at [558, 411] on button "Generate export" at bounding box center [564, 402] width 84 height 22
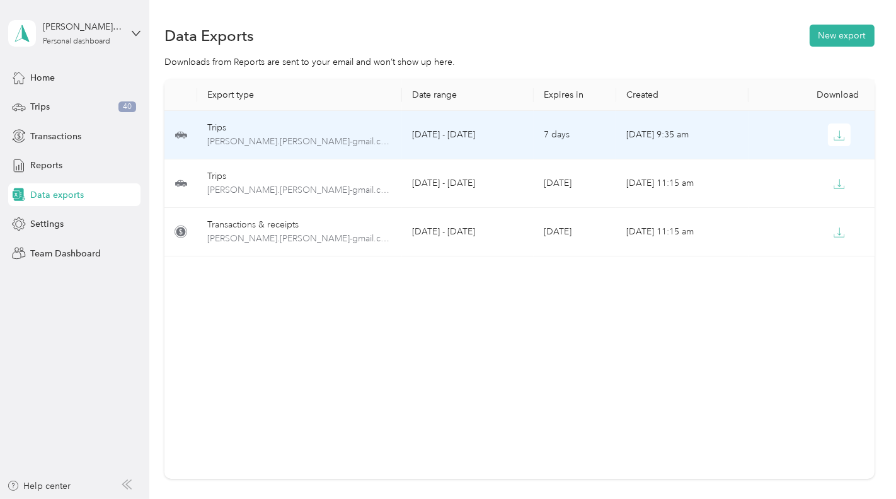
click at [300, 121] on div "Trips" at bounding box center [299, 128] width 185 height 14
click at [831, 134] on button "button" at bounding box center [839, 134] width 23 height 23
